Goal: Information Seeking & Learning: Learn about a topic

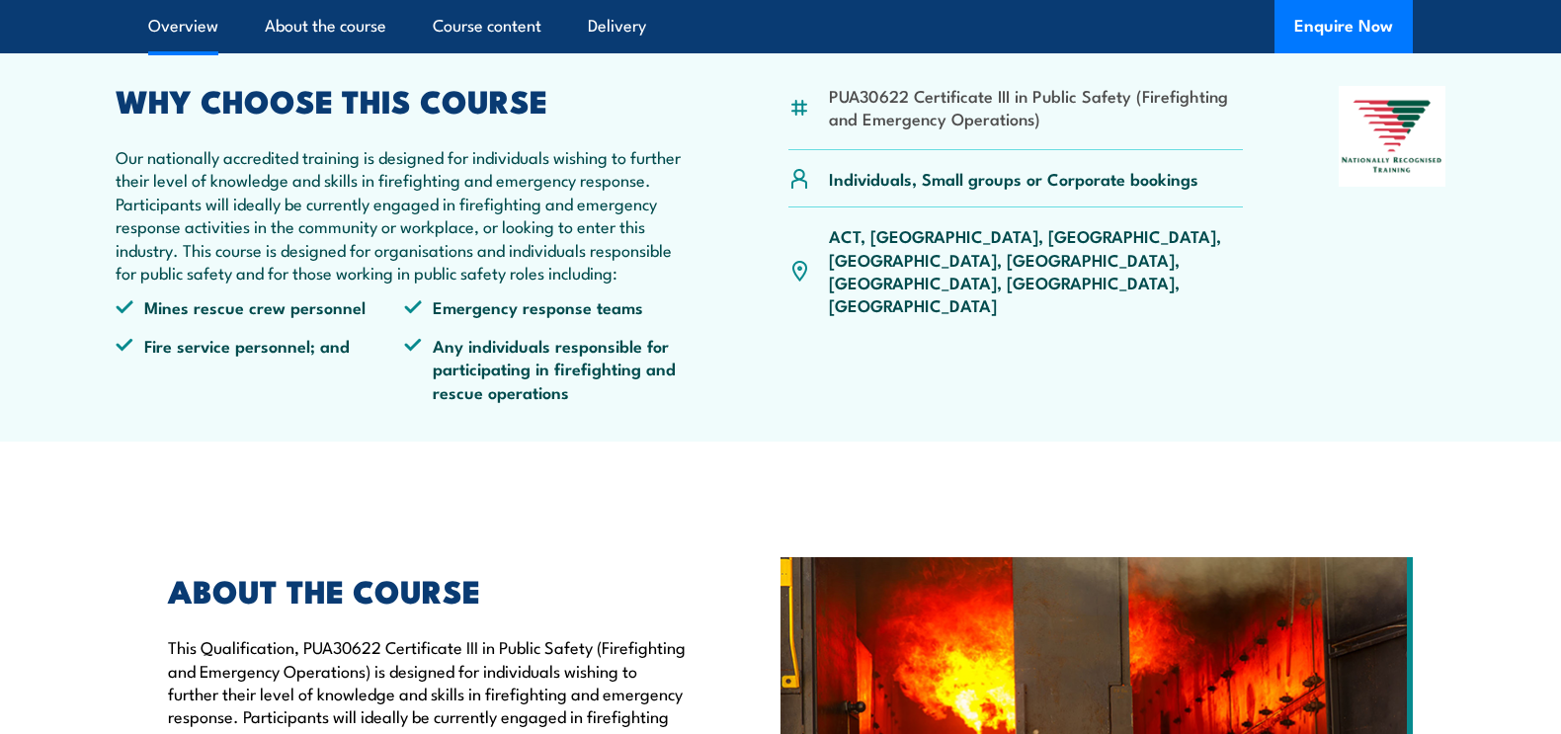
scroll to position [638, 0]
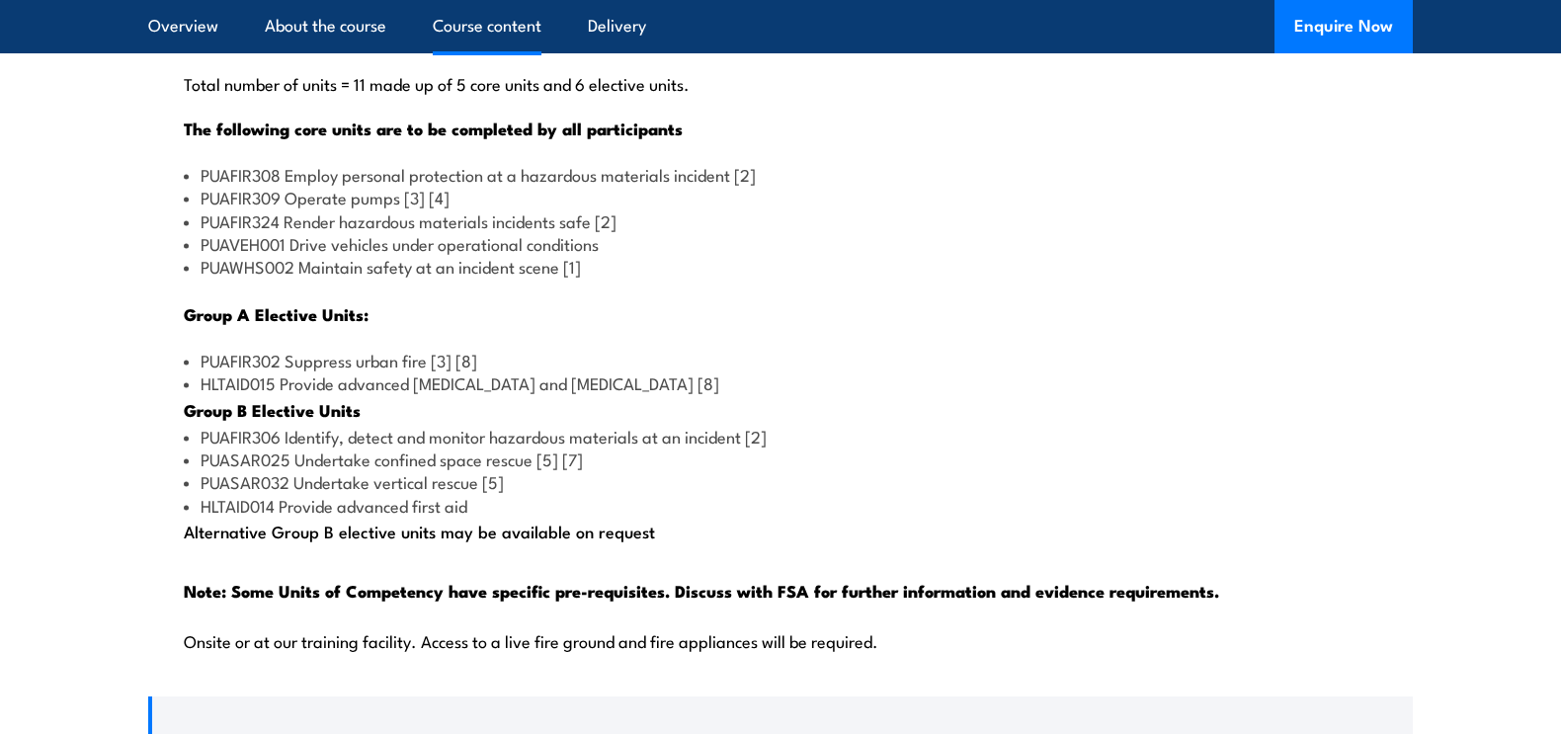
scroll to position [1909, 0]
click at [313, 209] on li "PUAFIR309 Operate pumps [3] [4]" at bounding box center [780, 198] width 1193 height 23
click at [320, 233] on li "PUAFIR324 Render hazardous materials incidents safe [2]" at bounding box center [780, 221] width 1193 height 23
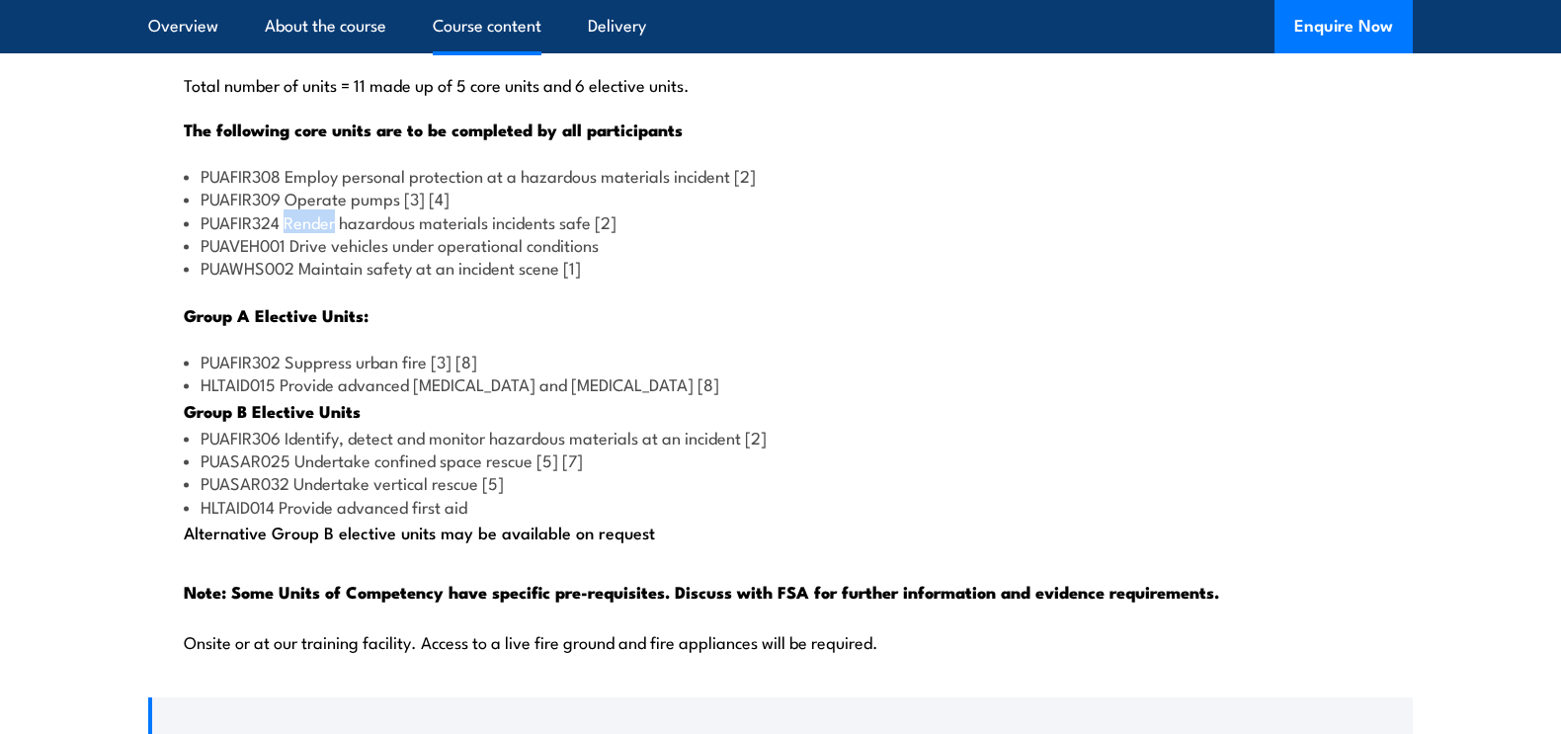
click at [320, 233] on li "PUAFIR324 Render hazardous materials incidents safe [2]" at bounding box center [780, 221] width 1193 height 23
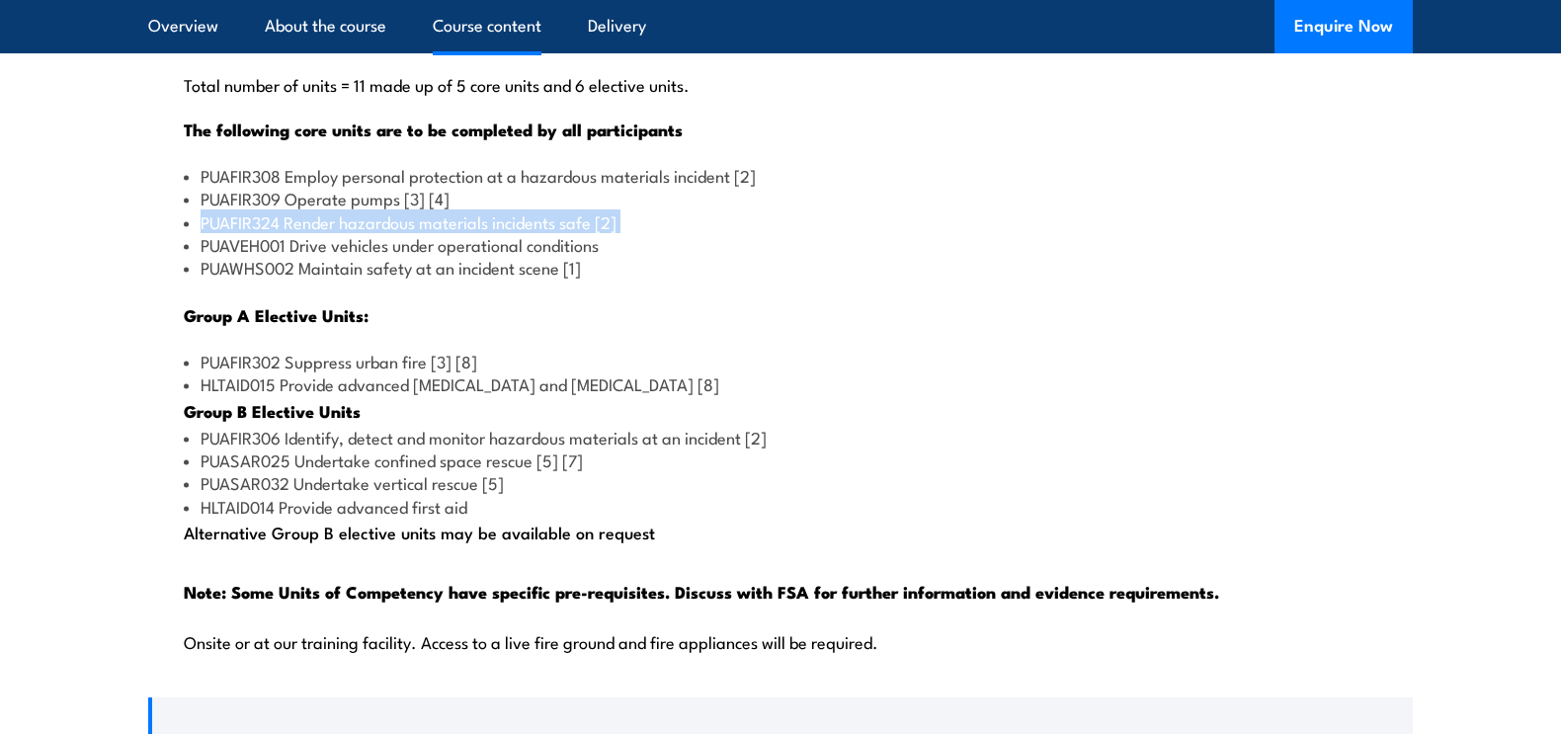
click at [320, 233] on li "PUAFIR324 Render hazardous materials incidents safe [2]" at bounding box center [780, 221] width 1193 height 23
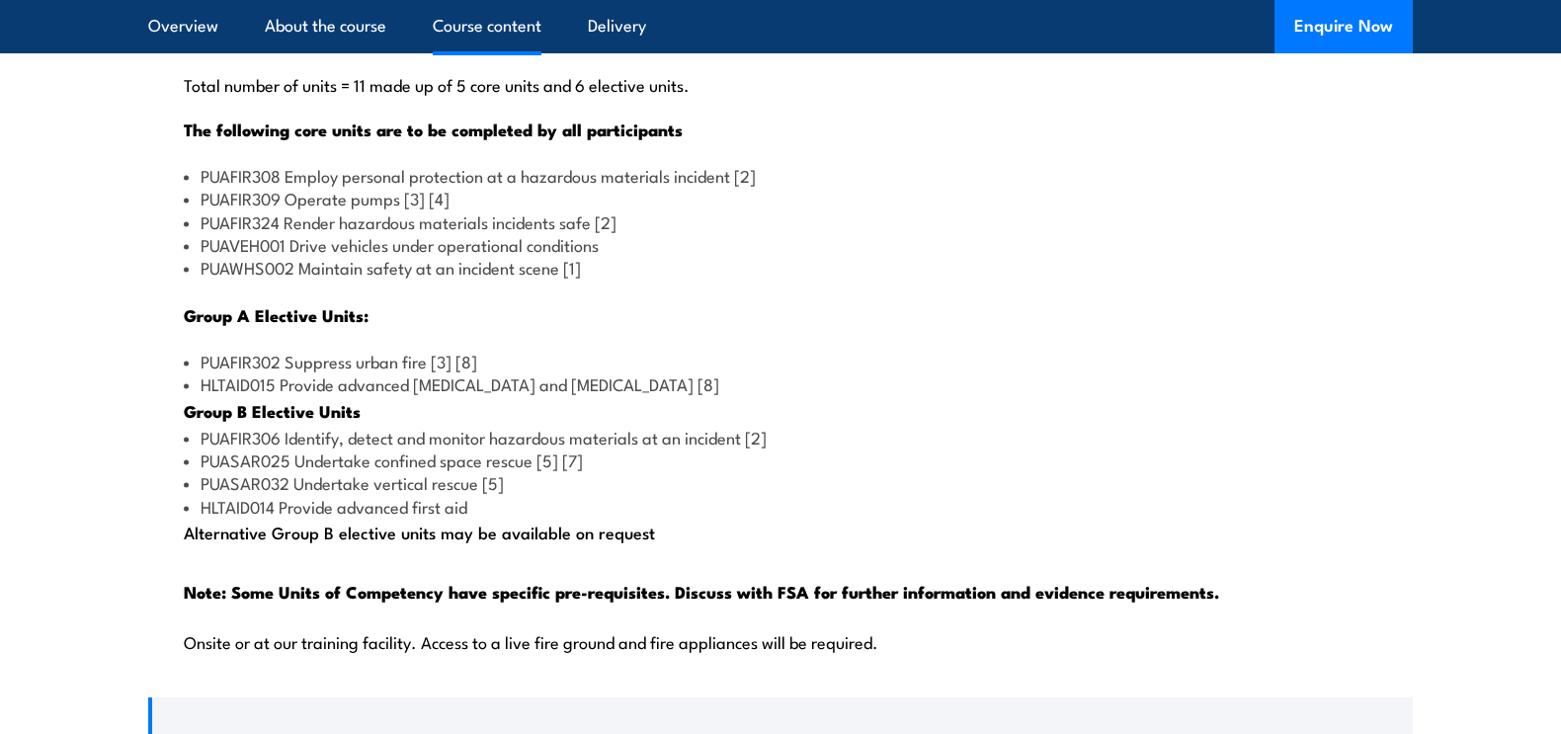
click at [327, 256] on li "PUAVEH001 Drive vehicles under operational conditions" at bounding box center [780, 244] width 1193 height 23
click at [327, 279] on li "PUAWHS002 Maintain safety at an incident scene [1]" at bounding box center [780, 267] width 1193 height 23
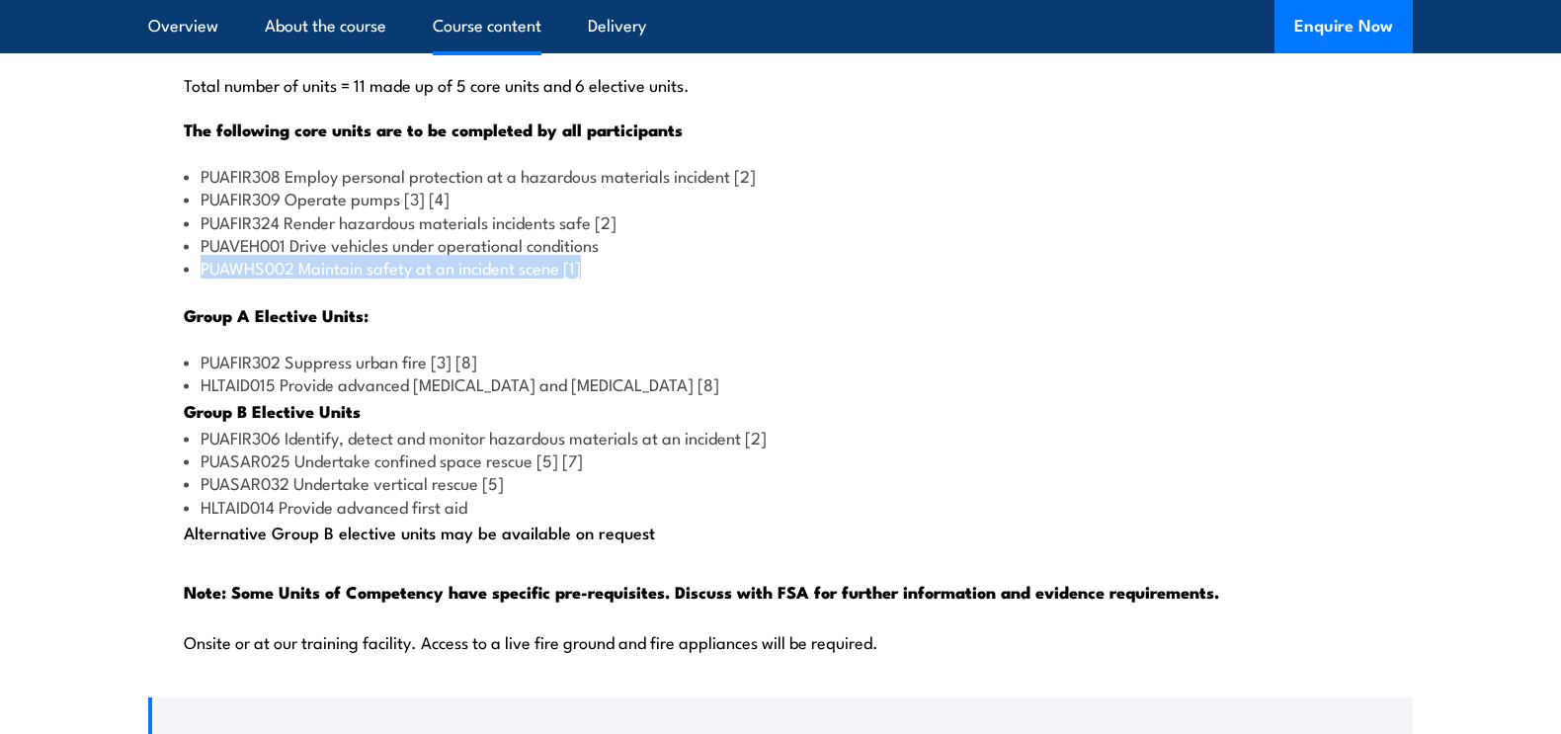
click at [327, 279] on li "PUAWHS002 Maintain safety at an incident scene [1]" at bounding box center [780, 267] width 1193 height 23
click at [326, 372] on li "PUAFIR302 Suppress urban fire [3] [8]" at bounding box center [780, 361] width 1193 height 23
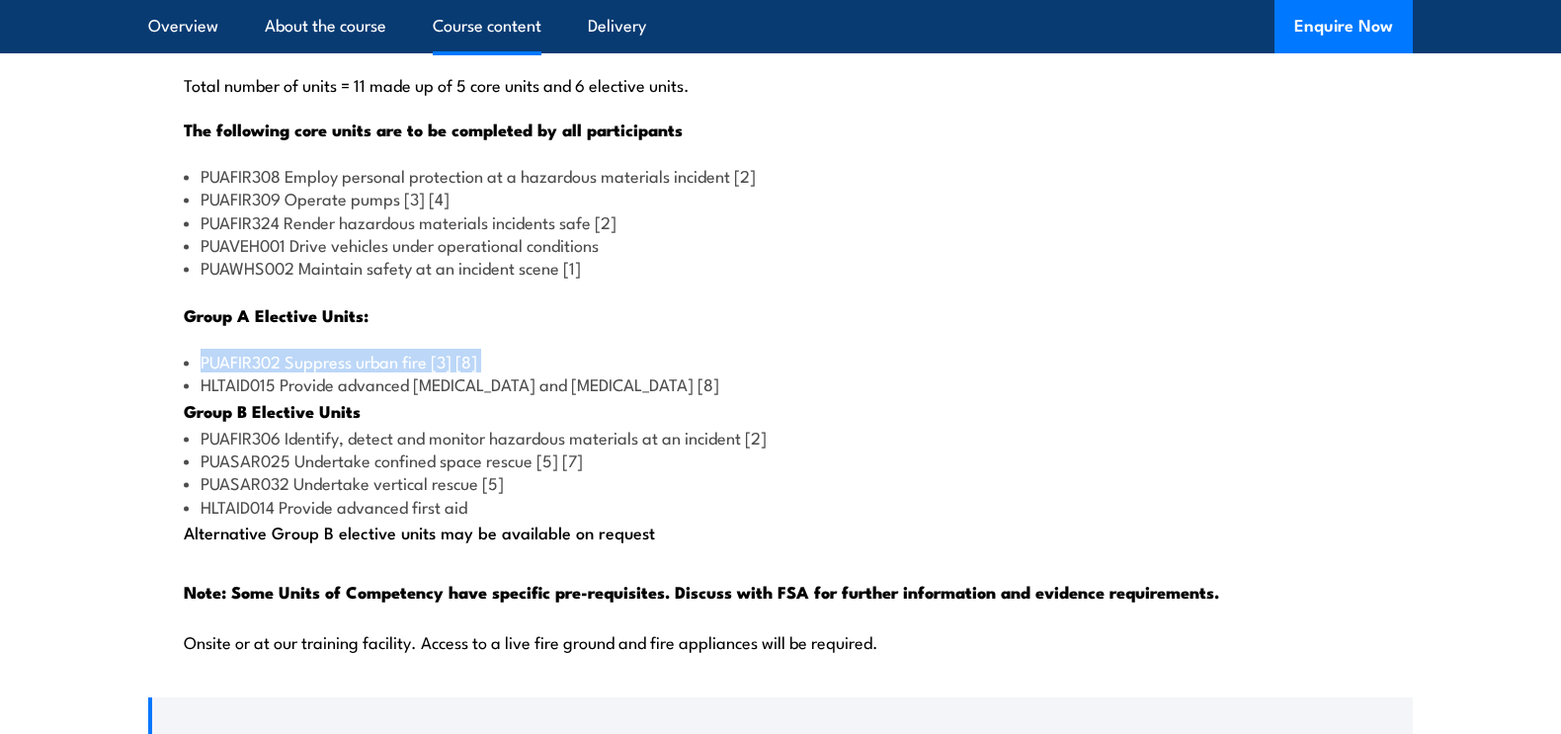
click at [326, 372] on li "PUAFIR302 Suppress urban fire [3] [8]" at bounding box center [780, 361] width 1193 height 23
click at [324, 395] on li "HLTAID015 Provide advanced [MEDICAL_DATA] and [MEDICAL_DATA] [8]" at bounding box center [780, 383] width 1193 height 23
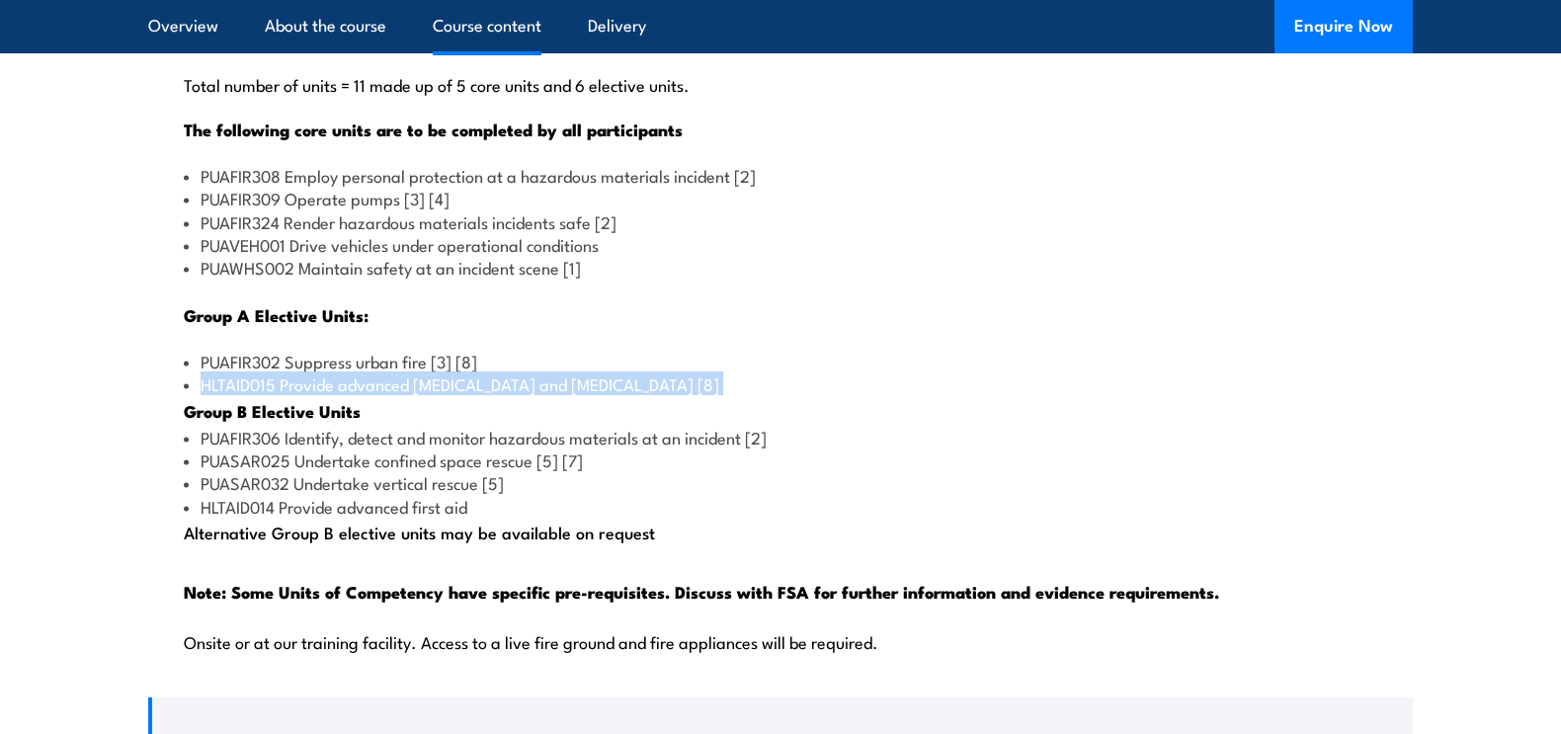
click at [324, 395] on li "HLTAID015 Provide advanced [MEDICAL_DATA] and [MEDICAL_DATA] [8]" at bounding box center [780, 383] width 1193 height 23
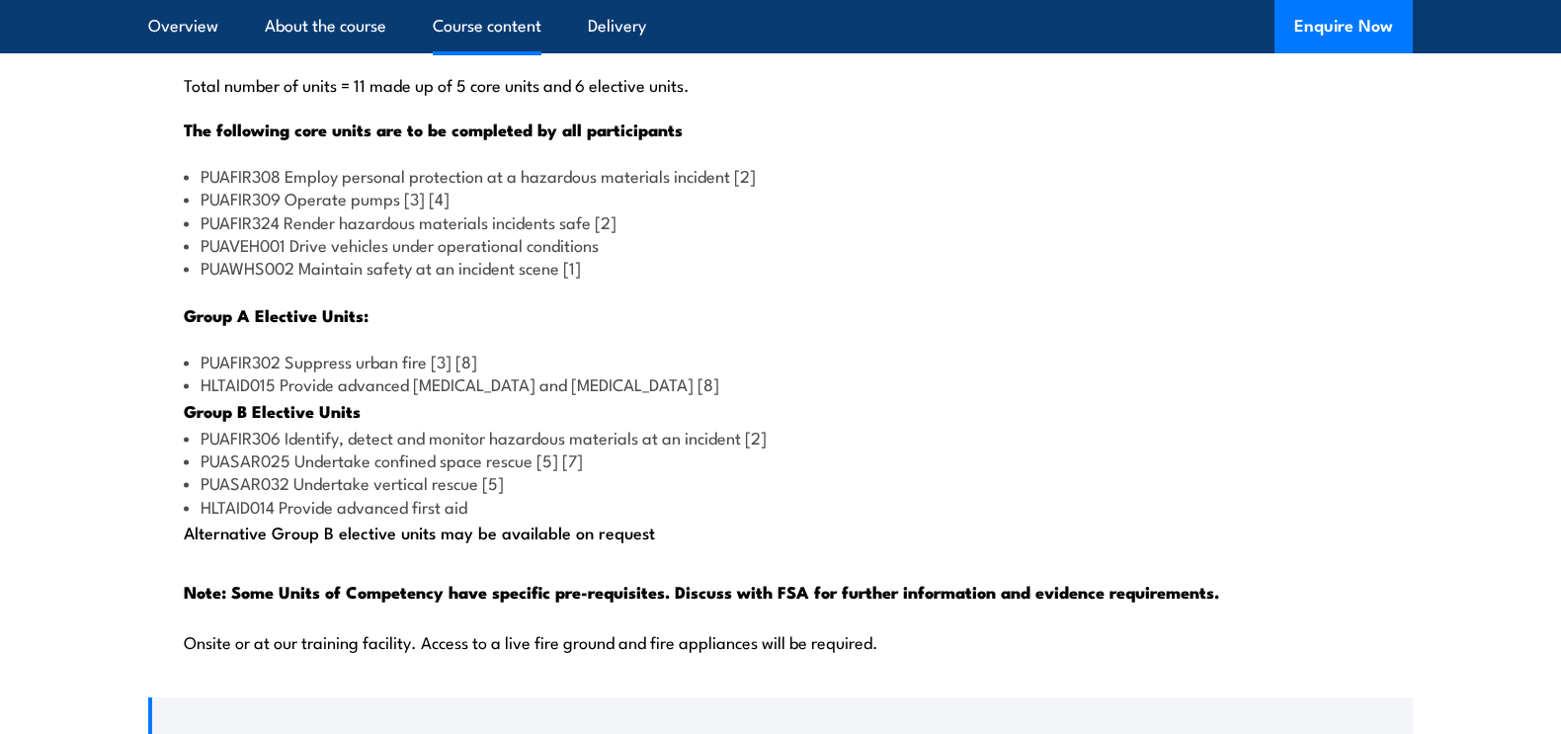
click at [328, 448] on li "PUAFIR306 Identify, detect and monitor hazardous materials at an incident [2]" at bounding box center [780, 437] width 1193 height 23
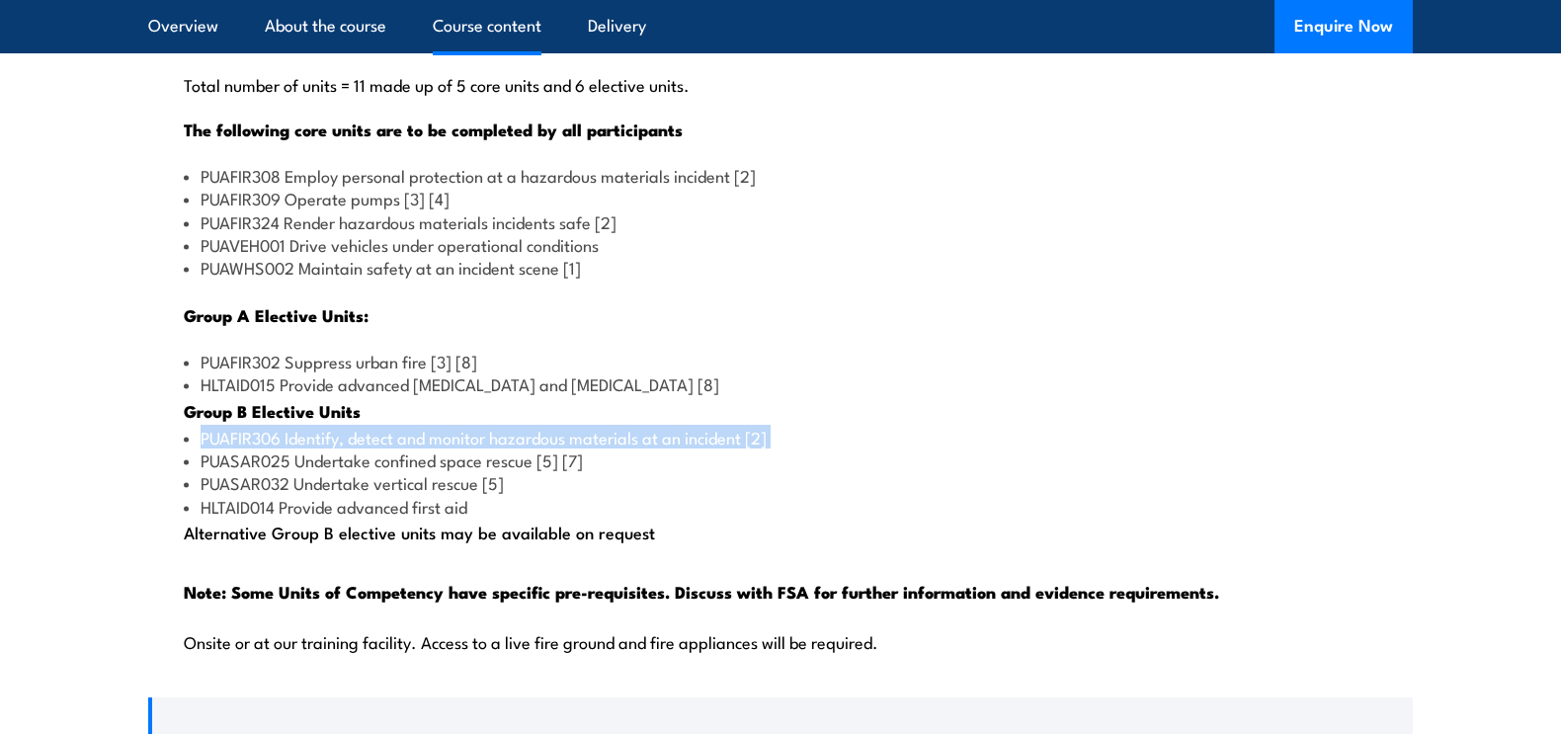
click at [328, 448] on li "PUAFIR306 Identify, detect and monitor hazardous materials at an incident [2]" at bounding box center [780, 437] width 1193 height 23
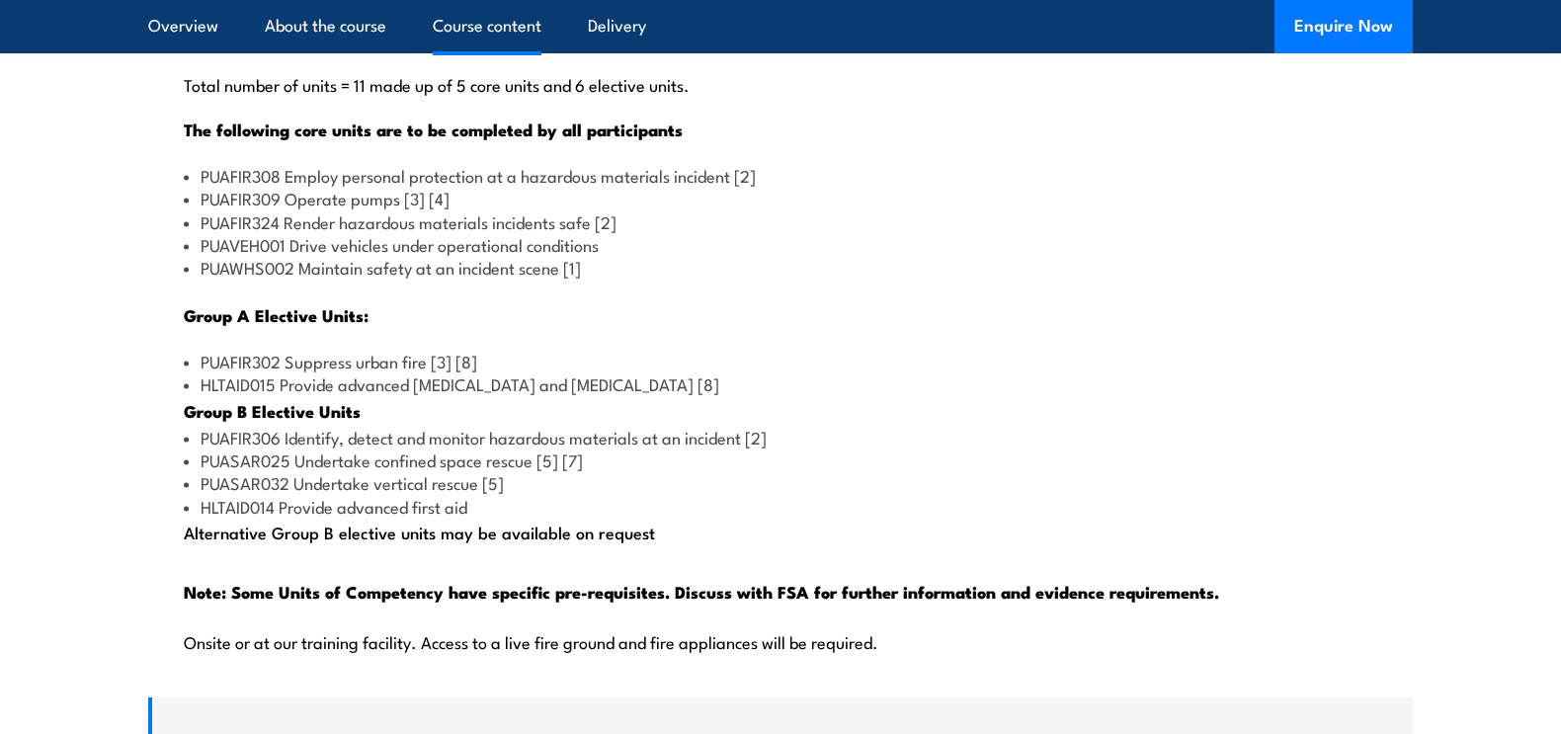
click at [329, 471] on li "PUASAR025 Undertake confined space rescue [5] [7]" at bounding box center [780, 459] width 1193 height 23
click at [331, 518] on li "HLTAID014 Provide advanced first aid" at bounding box center [780, 506] width 1193 height 23
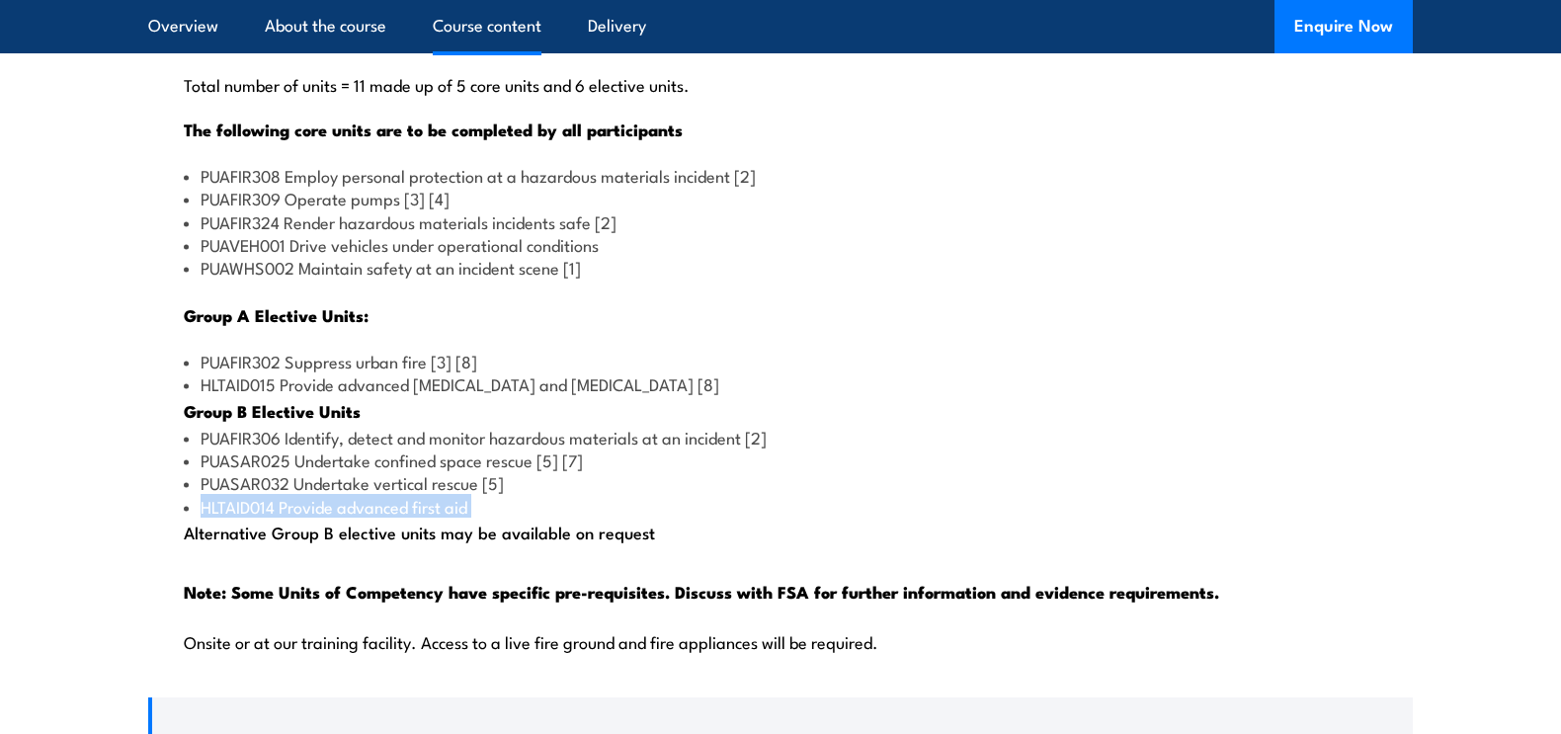
click at [331, 518] on li "HLTAID014 Provide advanced first aid" at bounding box center [780, 506] width 1193 height 23
click at [331, 494] on li "PUASAR032 Undertake vertical rescue [5]" at bounding box center [780, 482] width 1193 height 23
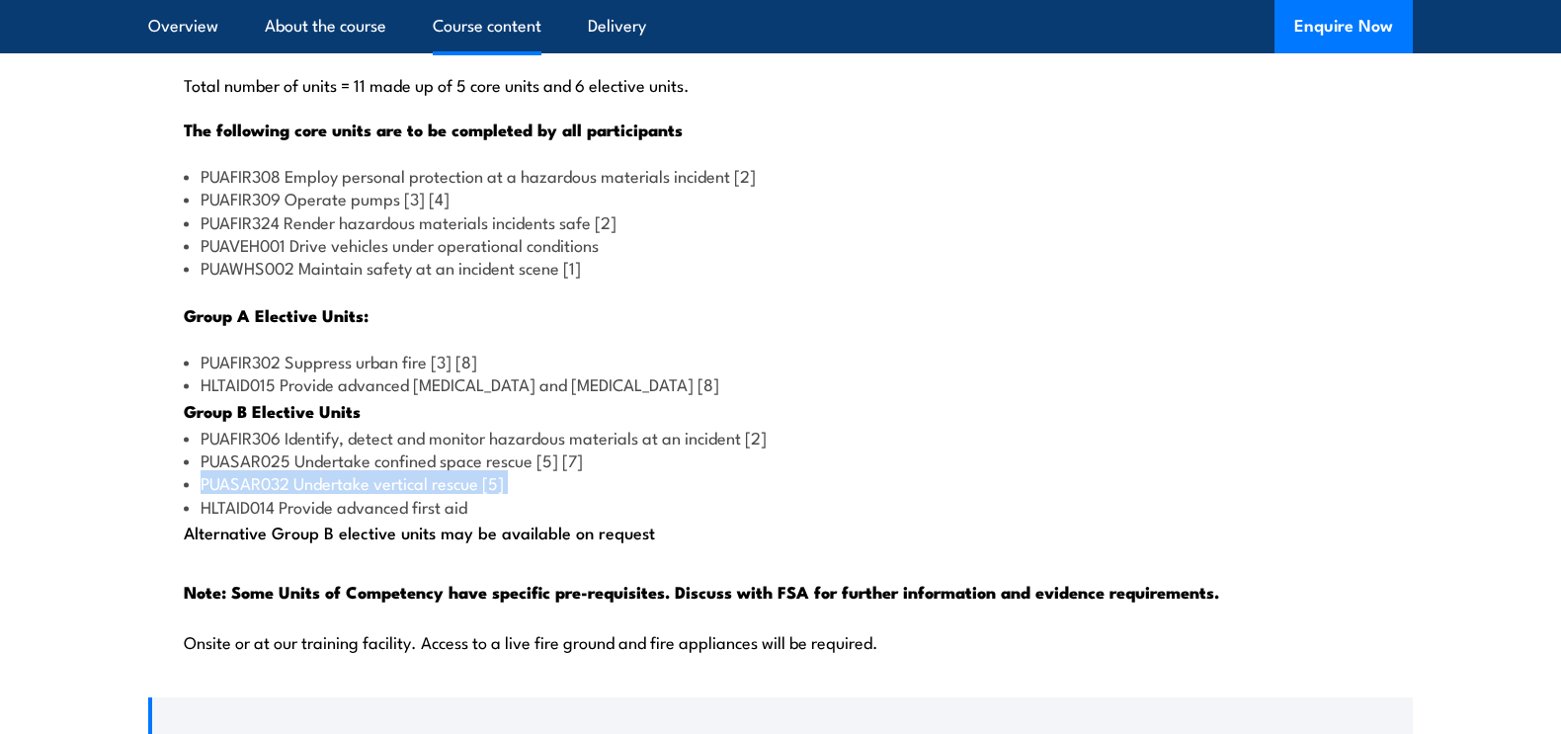
click at [331, 494] on li "PUASAR032 Undertake vertical rescue [5]" at bounding box center [780, 482] width 1193 height 23
click at [336, 518] on li "HLTAID014 Provide advanced first aid" at bounding box center [780, 506] width 1193 height 23
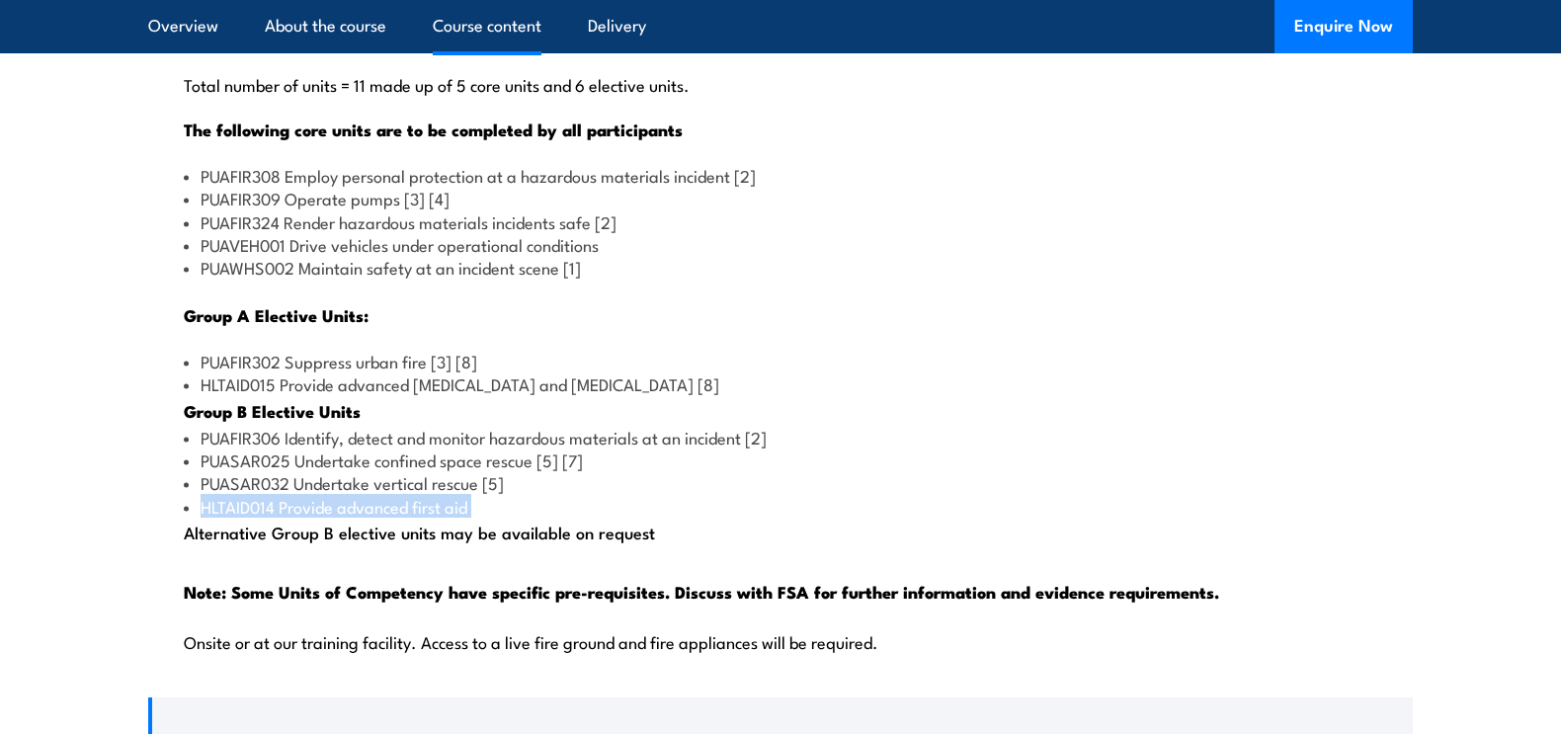
click at [336, 518] on li "HLTAID014 Provide advanced first aid" at bounding box center [780, 506] width 1193 height 23
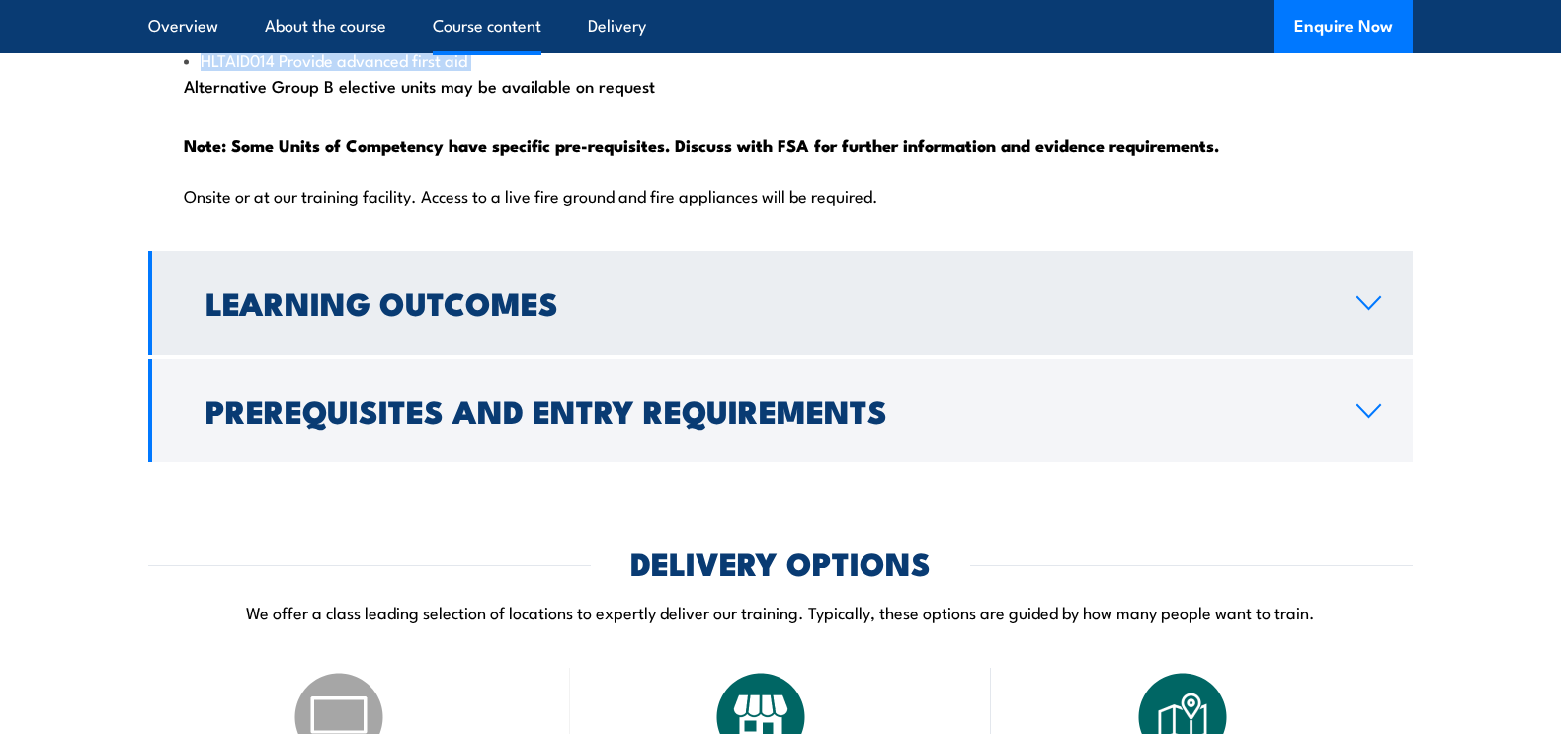
click at [391, 316] on h2 "Learning Outcomes" at bounding box center [764, 302] width 1119 height 28
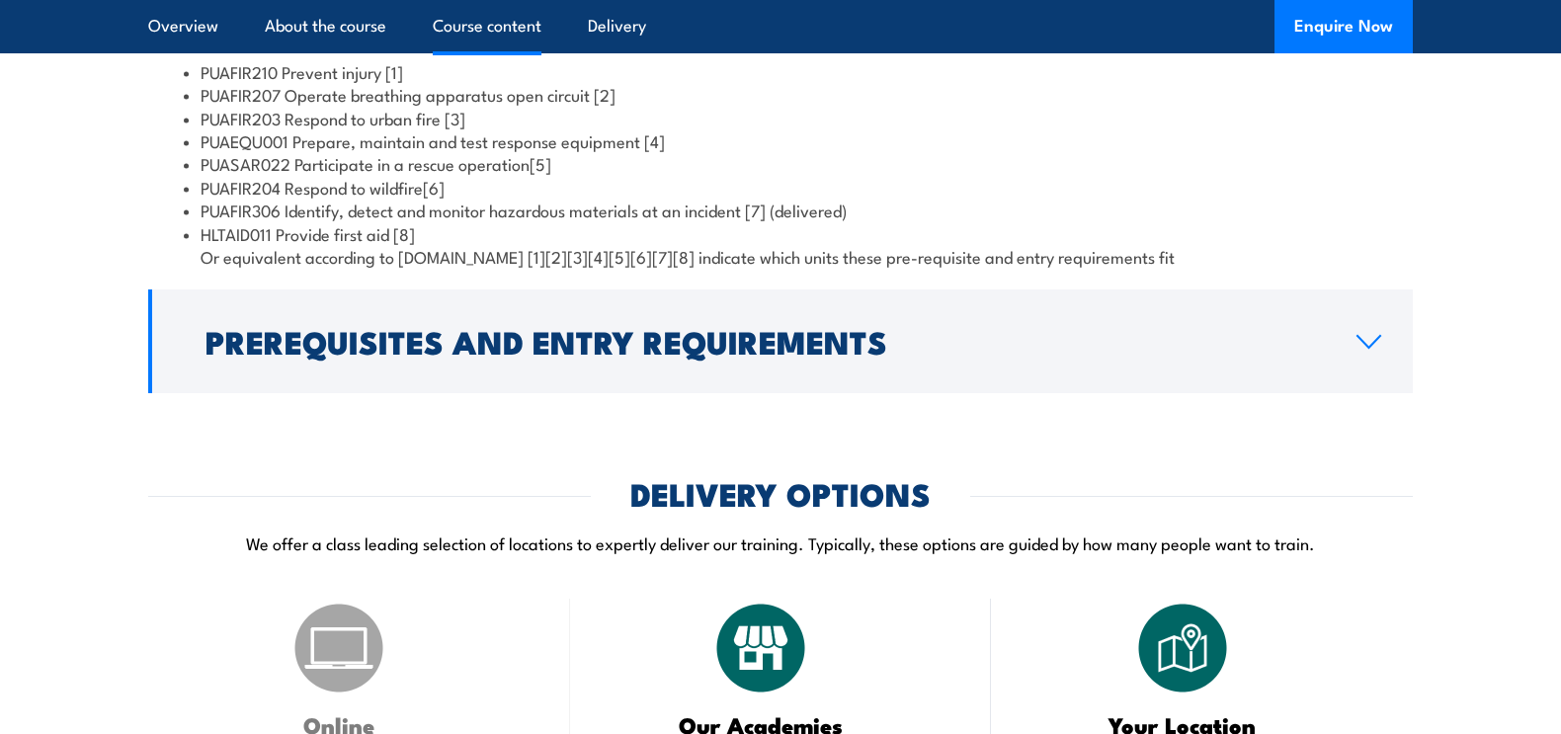
scroll to position [2024, 0]
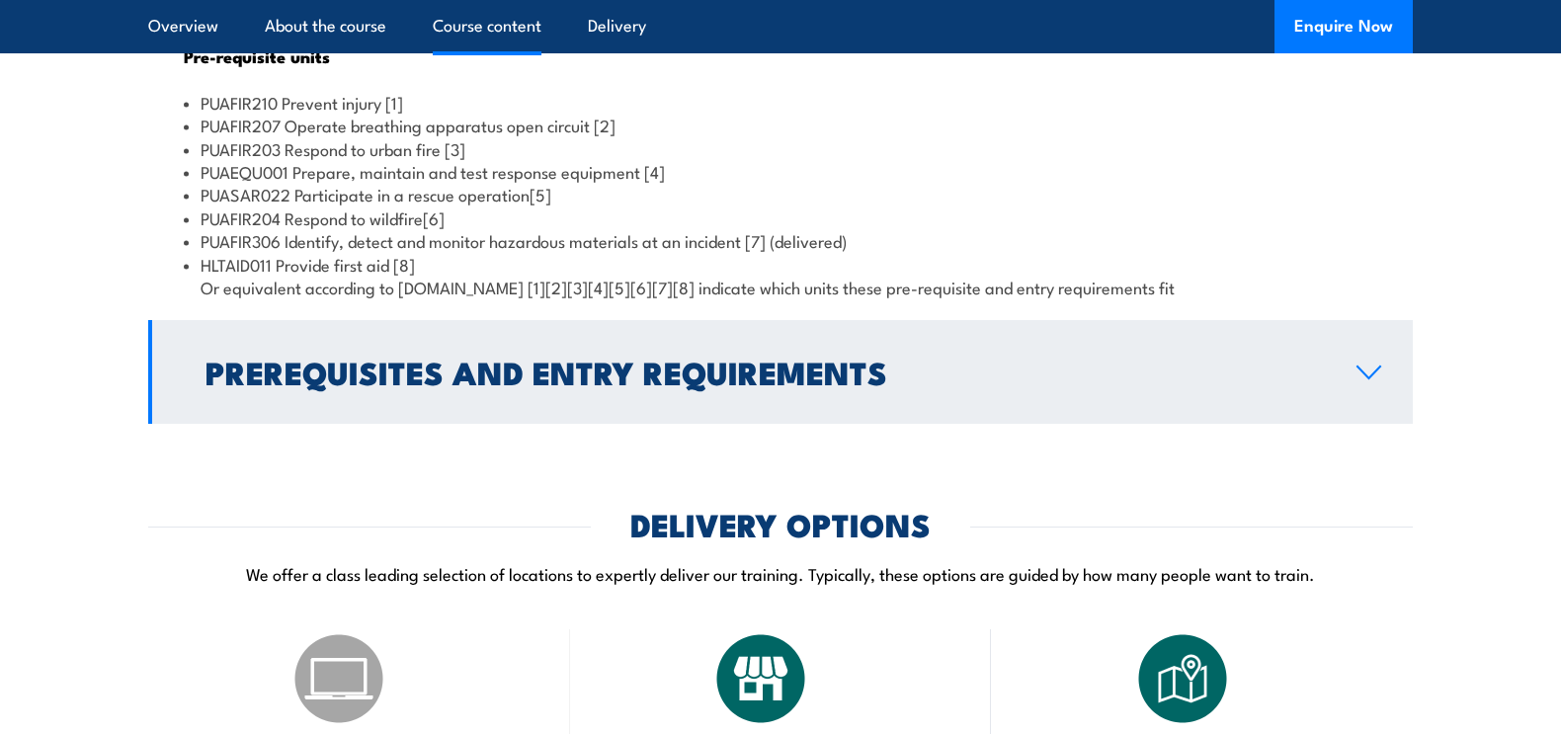
click at [406, 385] on h2 "Prerequisites and Entry Requirements" at bounding box center [764, 372] width 1119 height 28
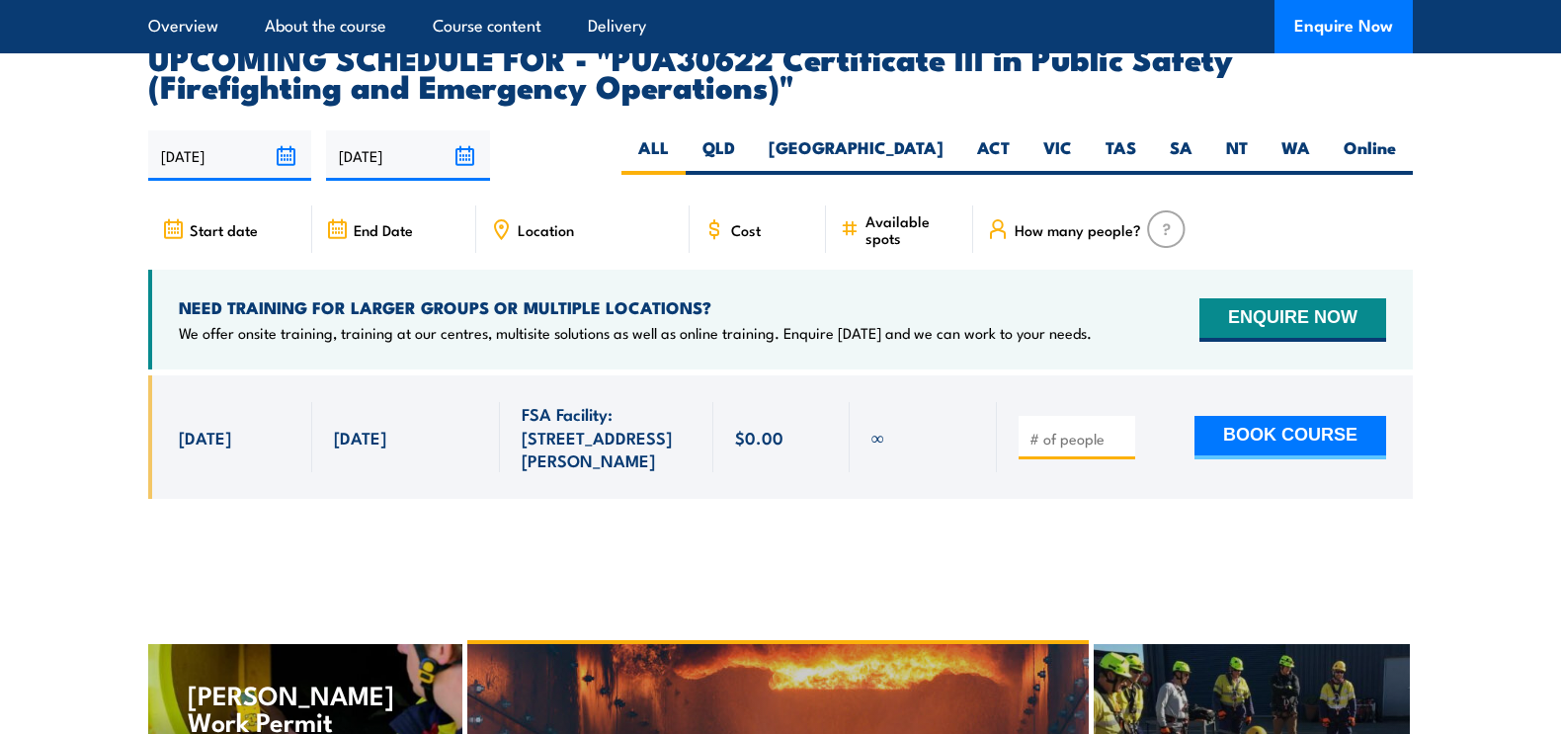
scroll to position [3462, 0]
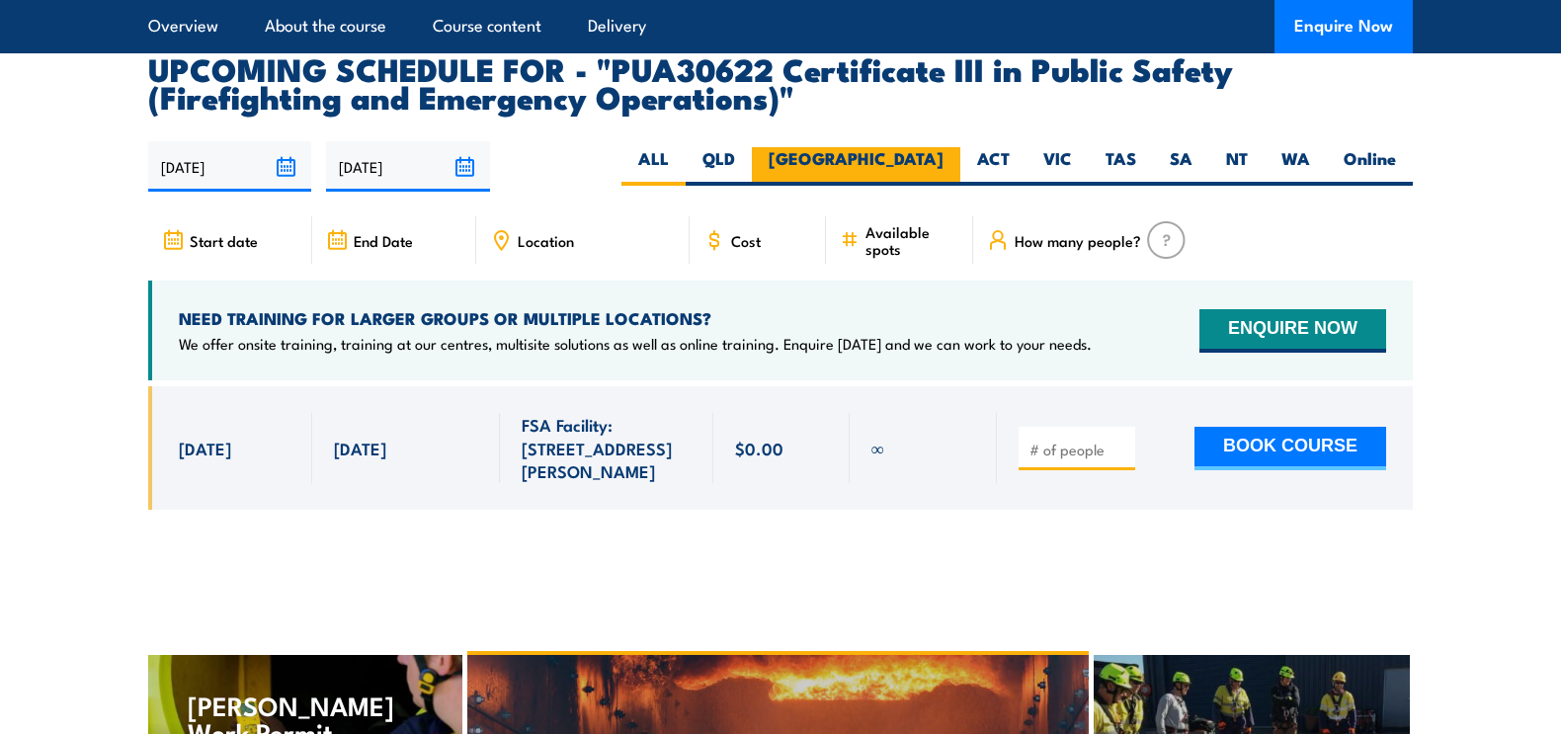
click at [941, 169] on label "[GEOGRAPHIC_DATA]" at bounding box center [856, 166] width 208 height 39
click at [943, 160] on input "[GEOGRAPHIC_DATA]" at bounding box center [949, 153] width 13 height 13
radio input "true"
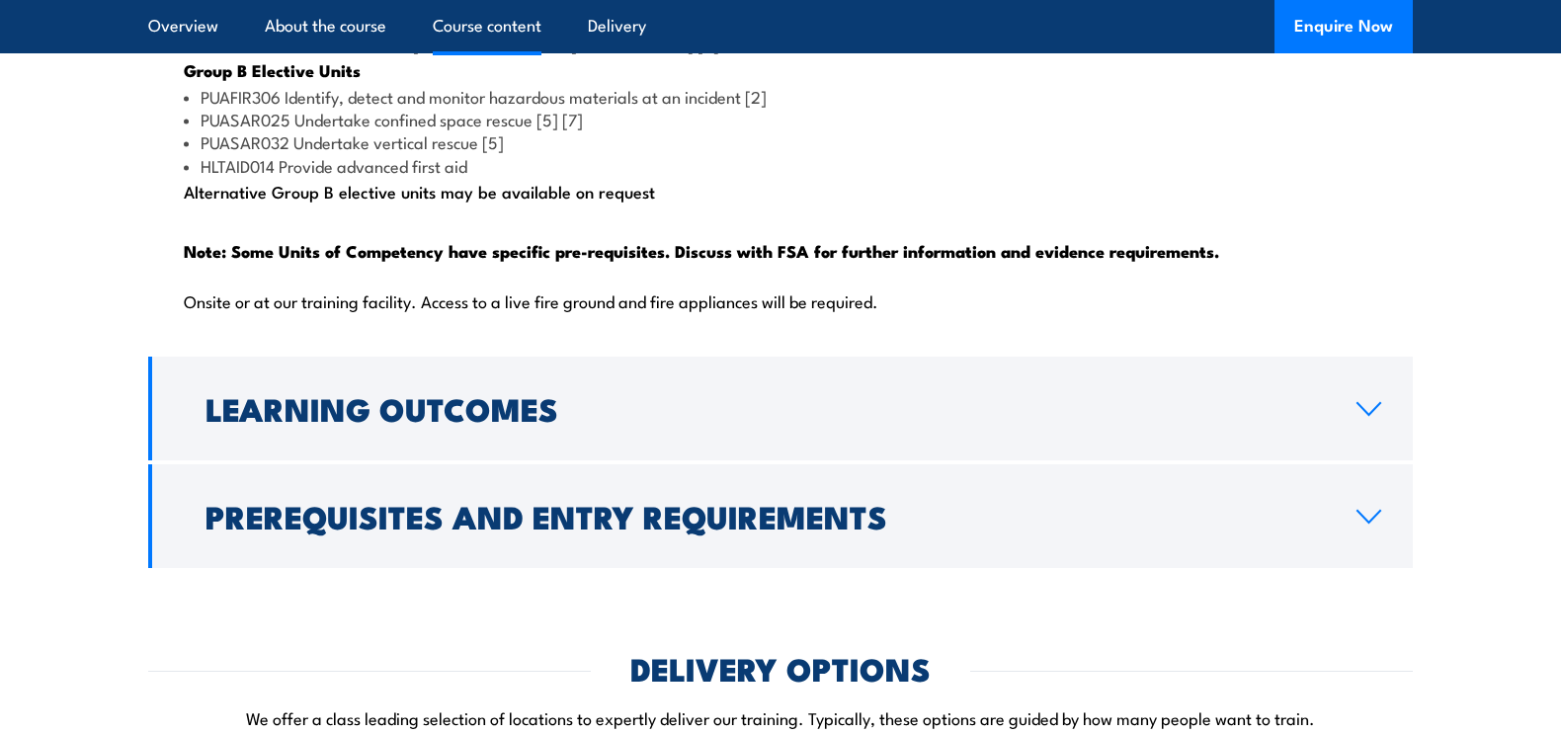
scroll to position [2358, 0]
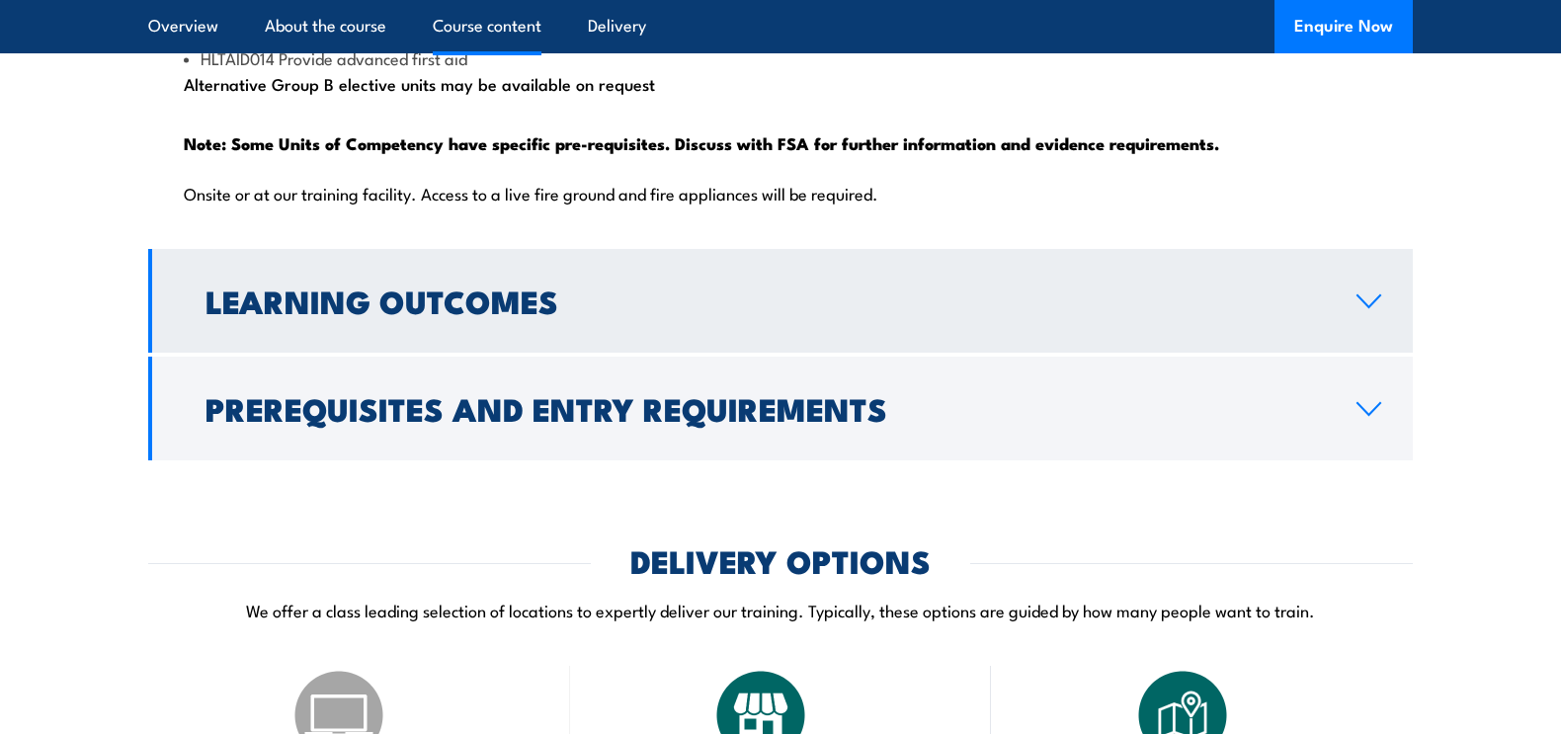
click at [697, 353] on link "Learning Outcomes" at bounding box center [780, 301] width 1264 height 104
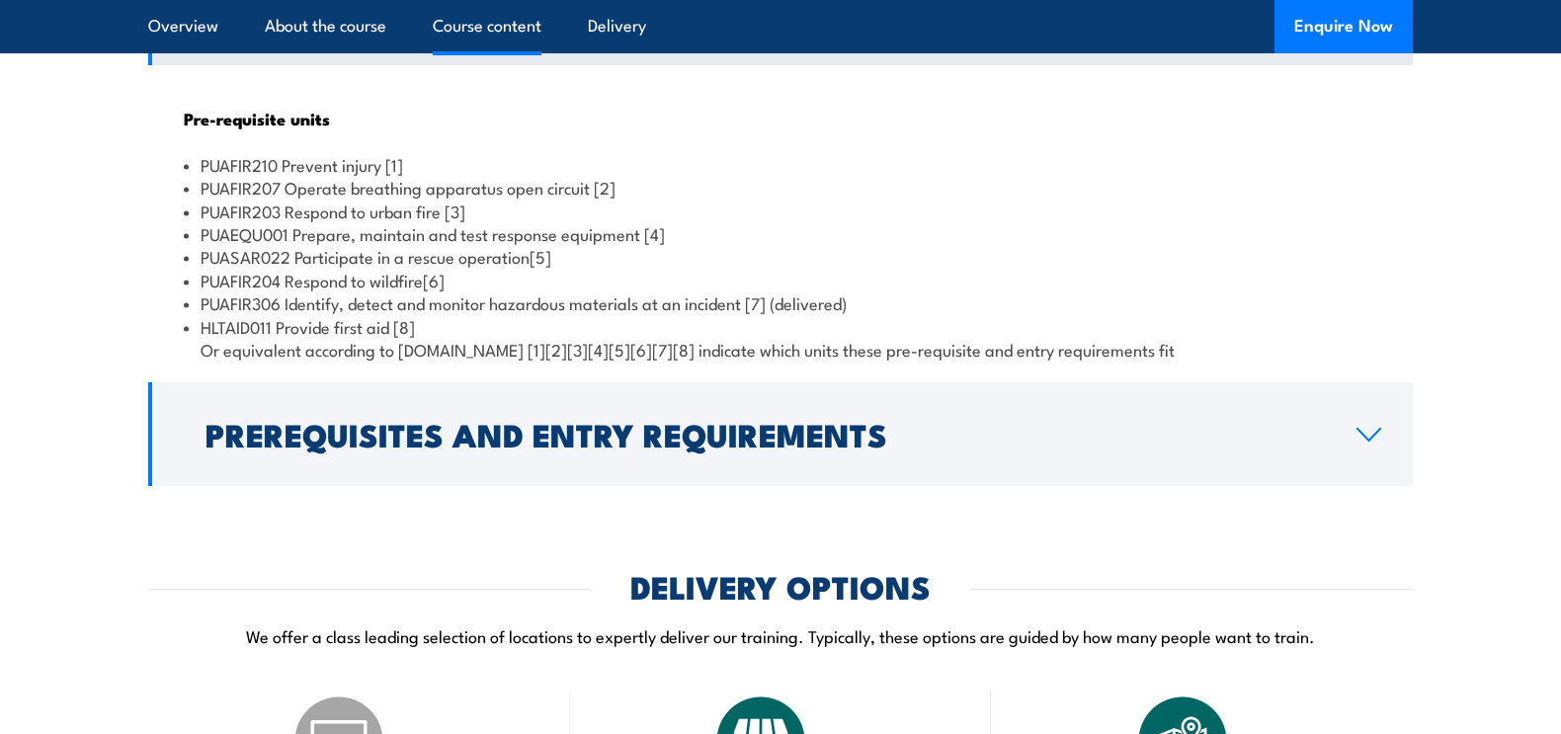
scroll to position [1786, 0]
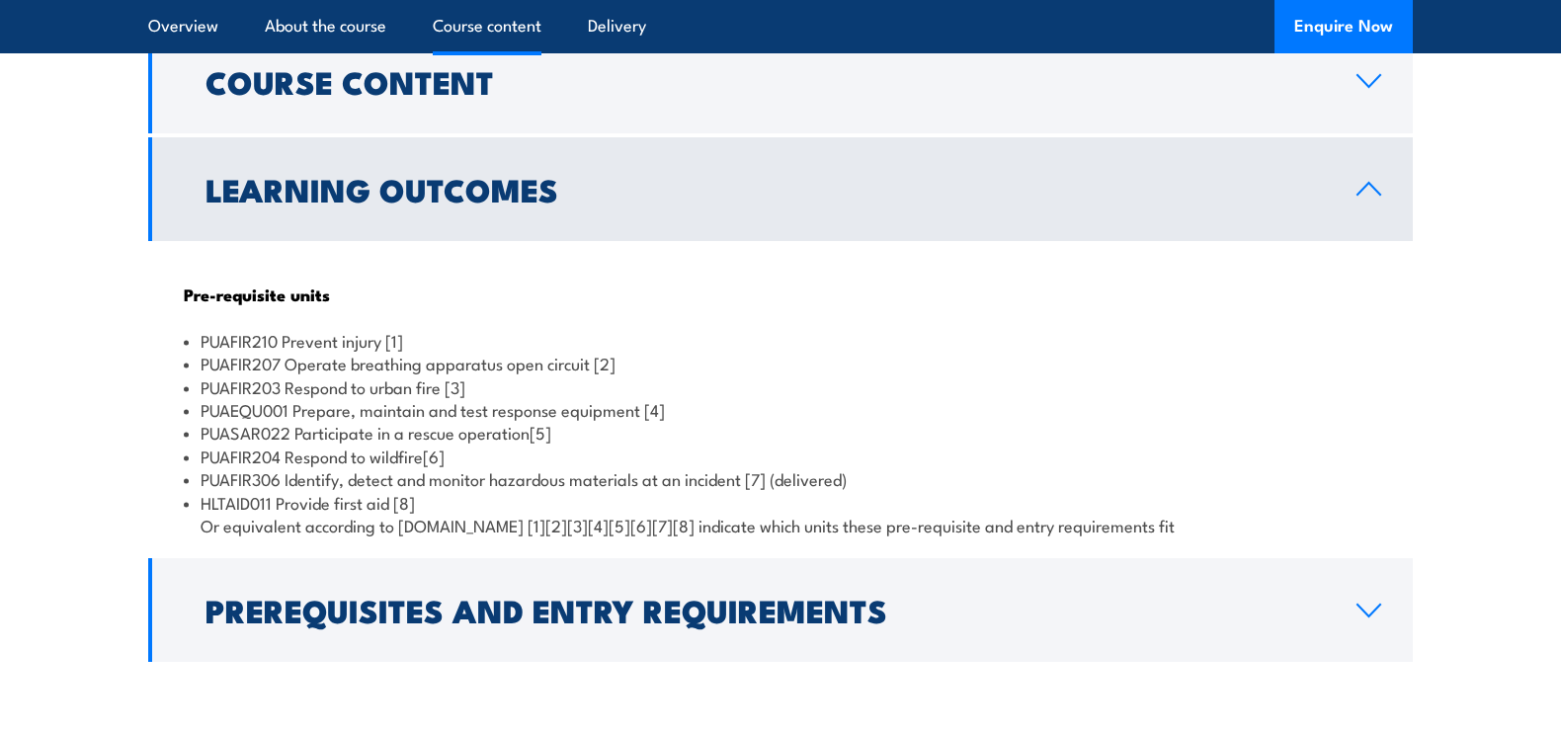
click at [673, 241] on link "Learning Outcomes" at bounding box center [780, 189] width 1264 height 104
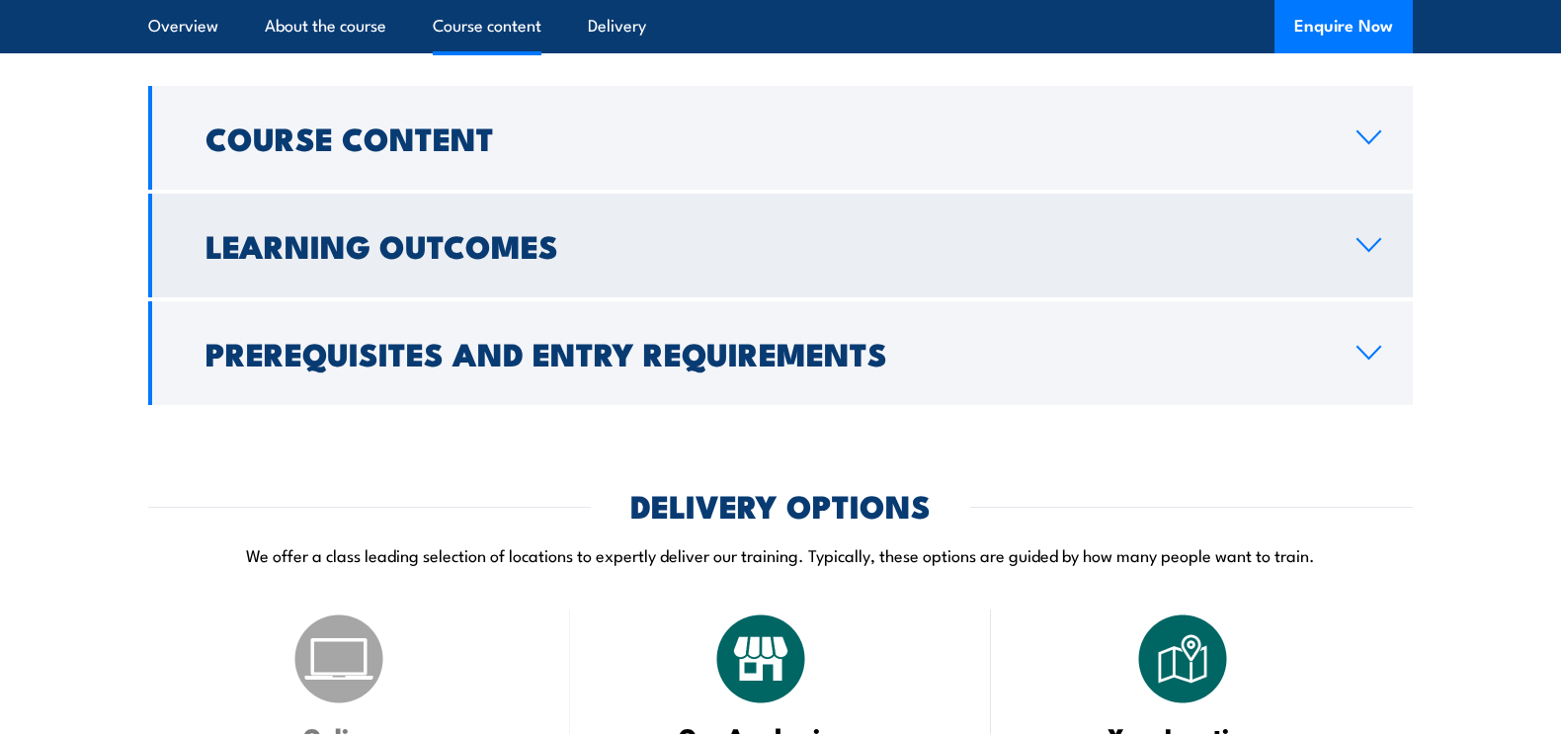
scroll to position [1703, 0]
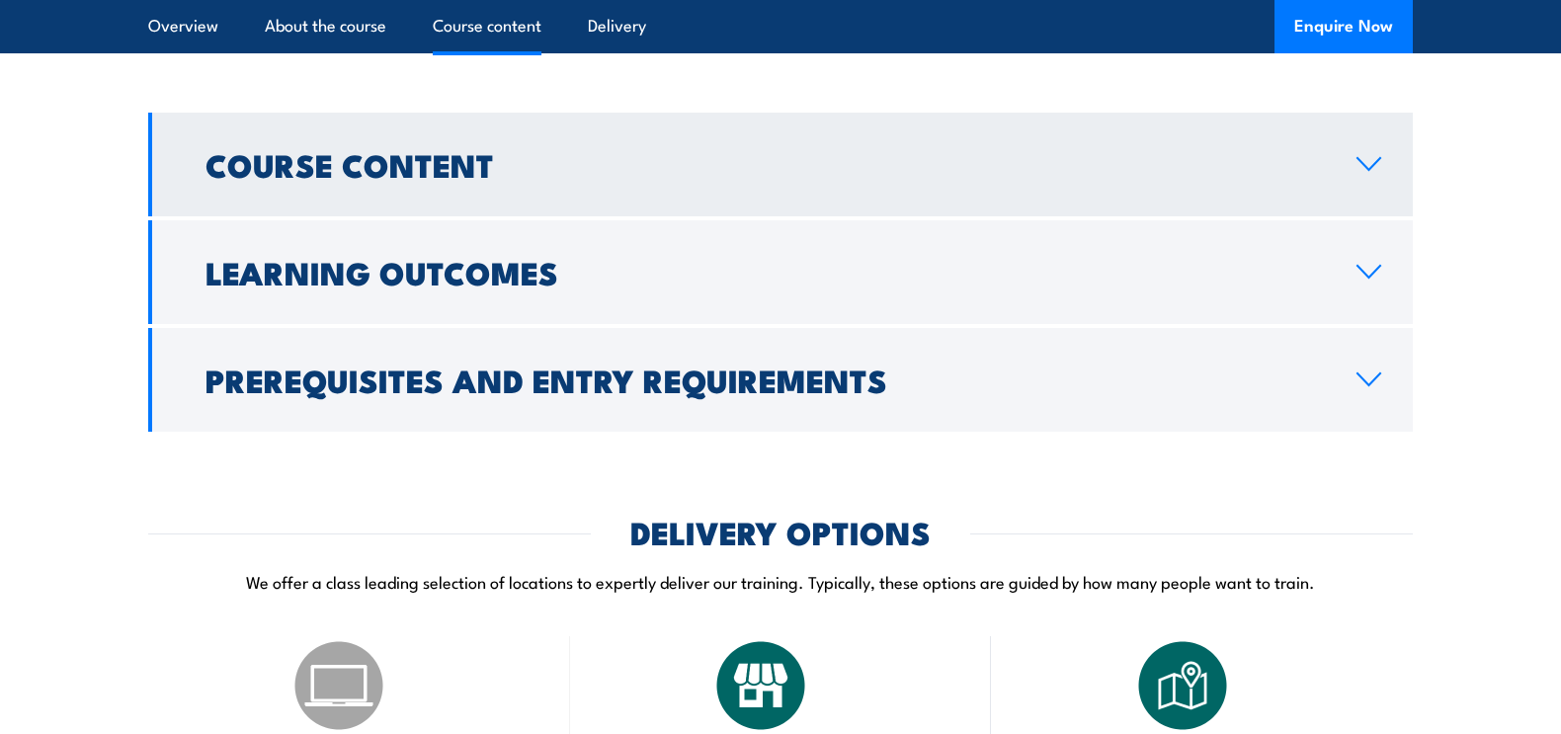
click at [641, 178] on h2 "Course Content" at bounding box center [764, 164] width 1119 height 28
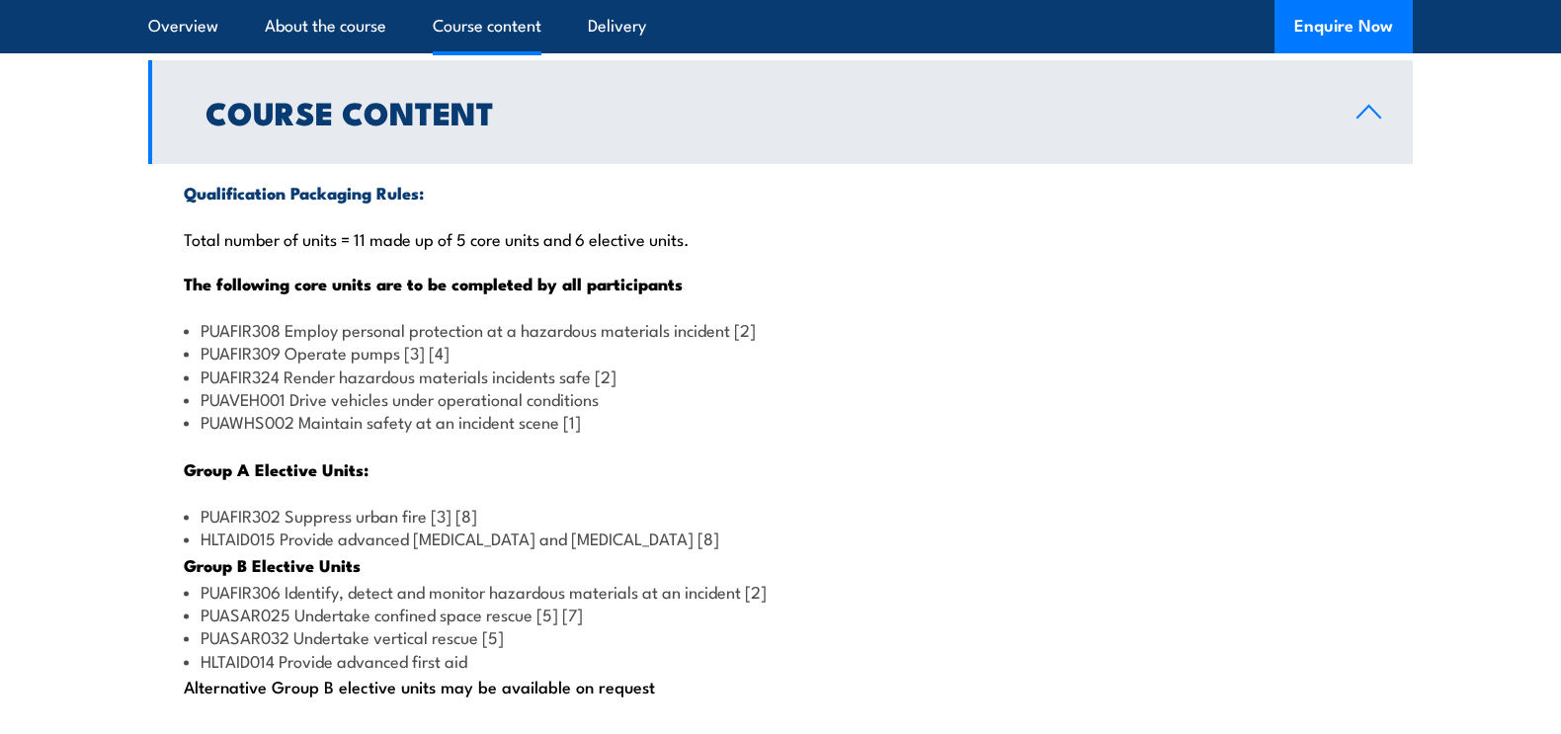
scroll to position [1772, 0]
